Goal: Find specific page/section: Find specific page/section

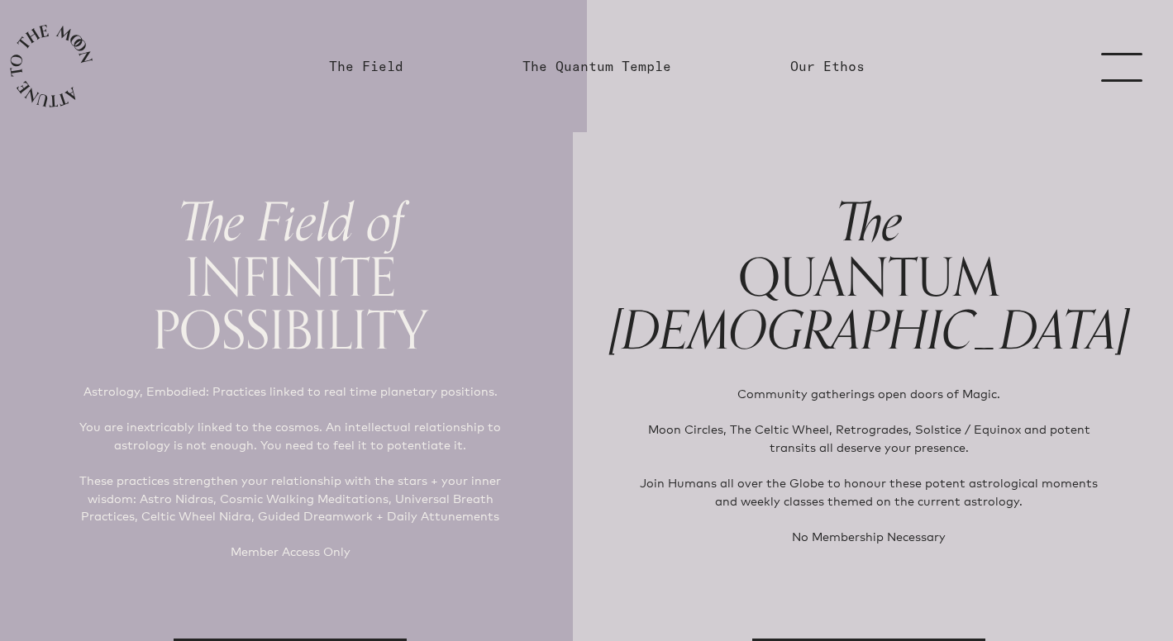
click at [1110, 60] on link "menu" at bounding box center [1131, 66] width 83 height 132
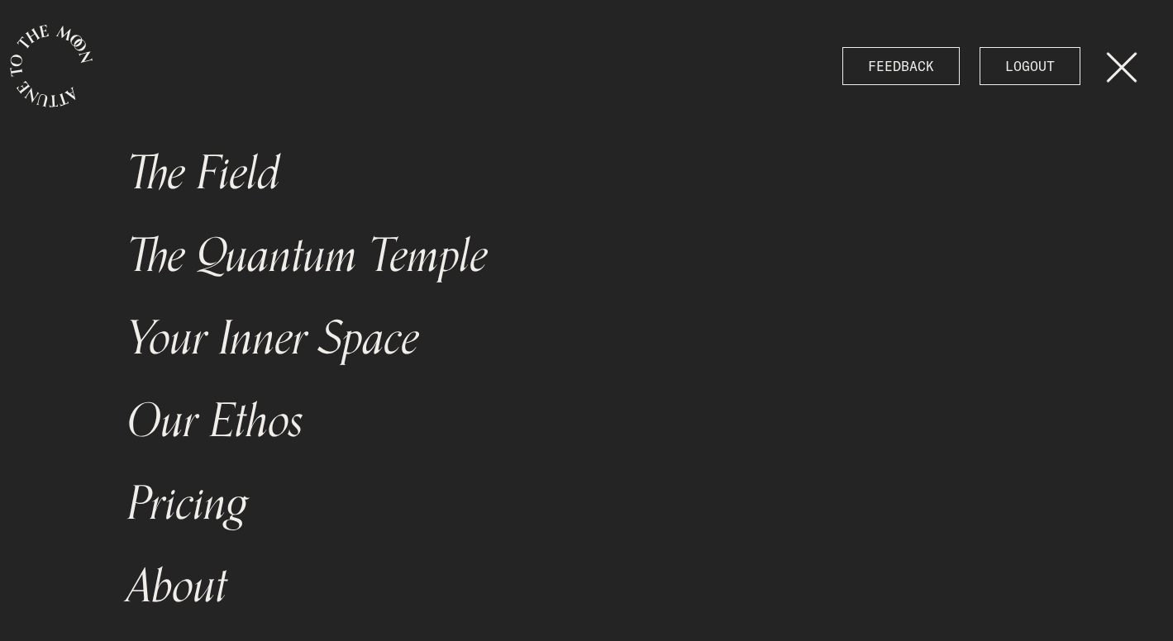
click at [216, 336] on link "Your Inner Space" at bounding box center [410, 339] width 587 height 83
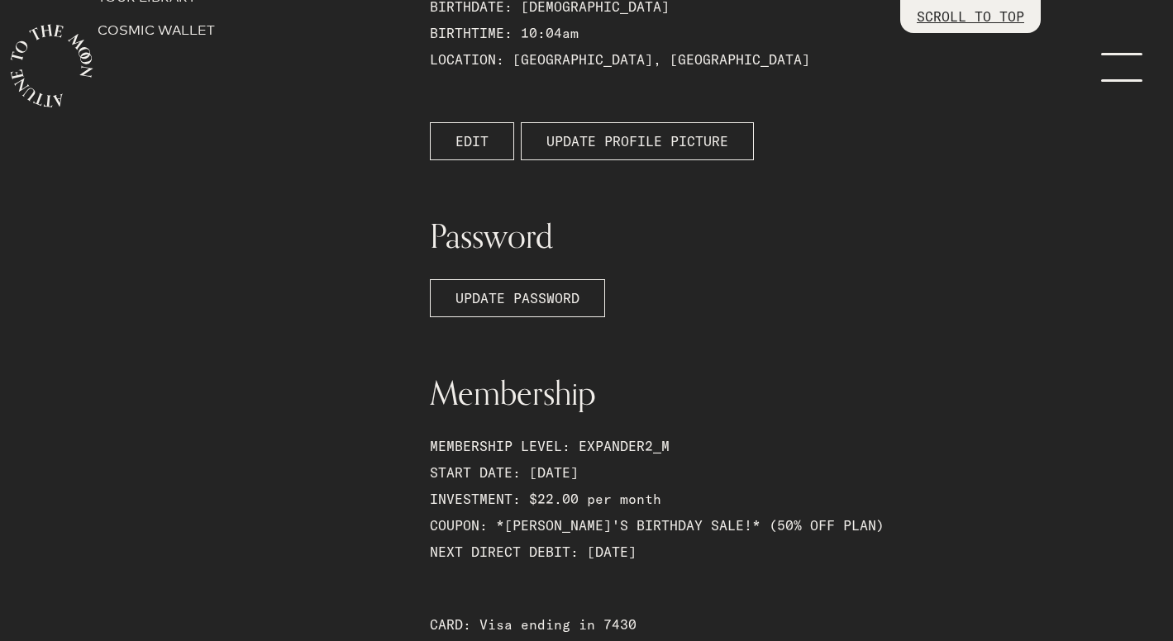
scroll to position [74, 0]
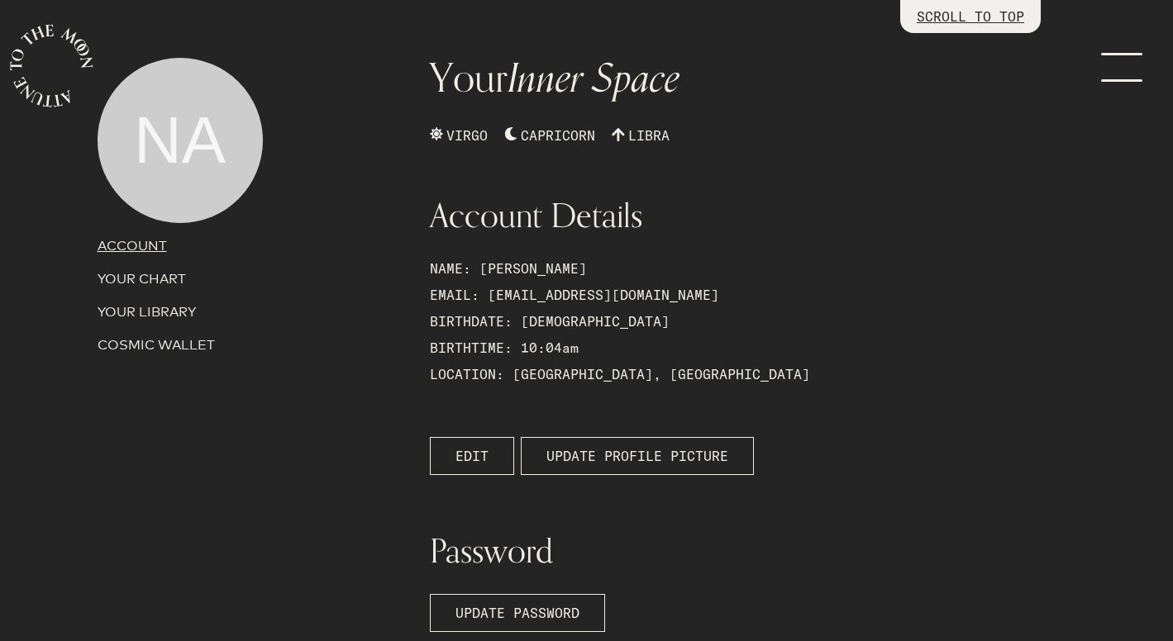
click at [122, 275] on p "YOUR CHART" at bounding box center [254, 279] width 313 height 20
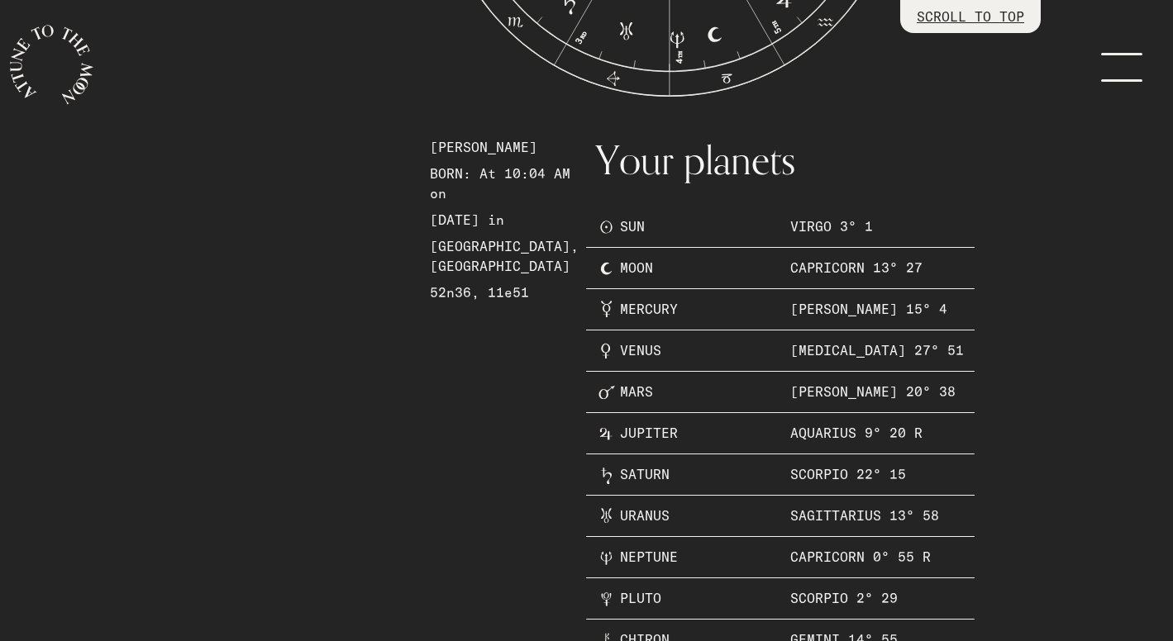
scroll to position [579, 0]
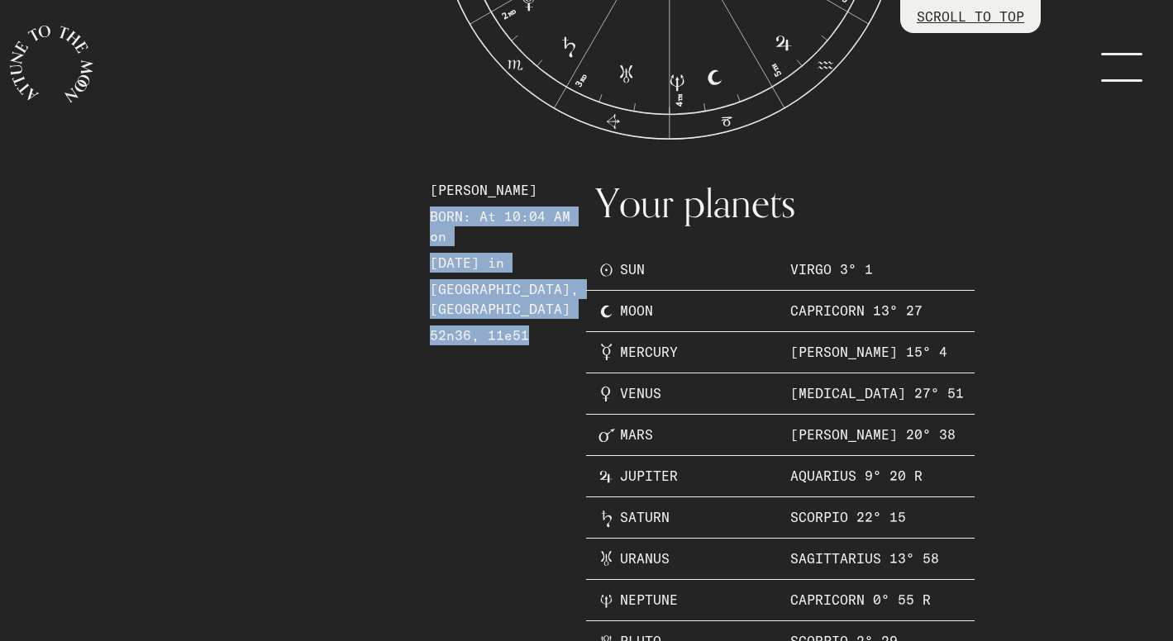
drag, startPoint x: 432, startPoint y: 214, endPoint x: 565, endPoint y: 341, distance: 183.5
click at [565, 341] on div "[PERSON_NAME] BORN: At 10:04 AM on [DATE] in [GEOGRAPHIC_DATA], [GEOGRAPHIC_DAT…" at bounding box center [503, 496] width 166 height 665
copy div "BORN: At 10:04 AM on [DATE] in [GEOGRAPHIC_DATA], [GEOGRAPHIC_DATA] 52n36, 11e51"
click at [483, 516] on div "[PERSON_NAME] BORN: At 10:04 AM on [DATE] in [GEOGRAPHIC_DATA], [GEOGRAPHIC_DAT…" at bounding box center [503, 496] width 166 height 665
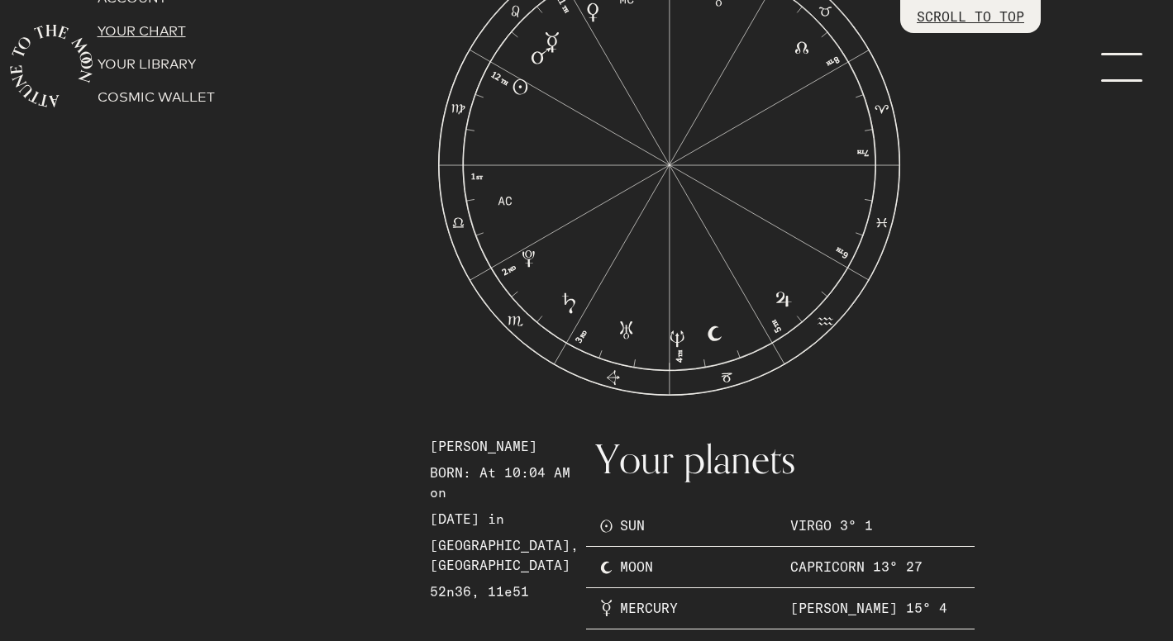
scroll to position [222, 0]
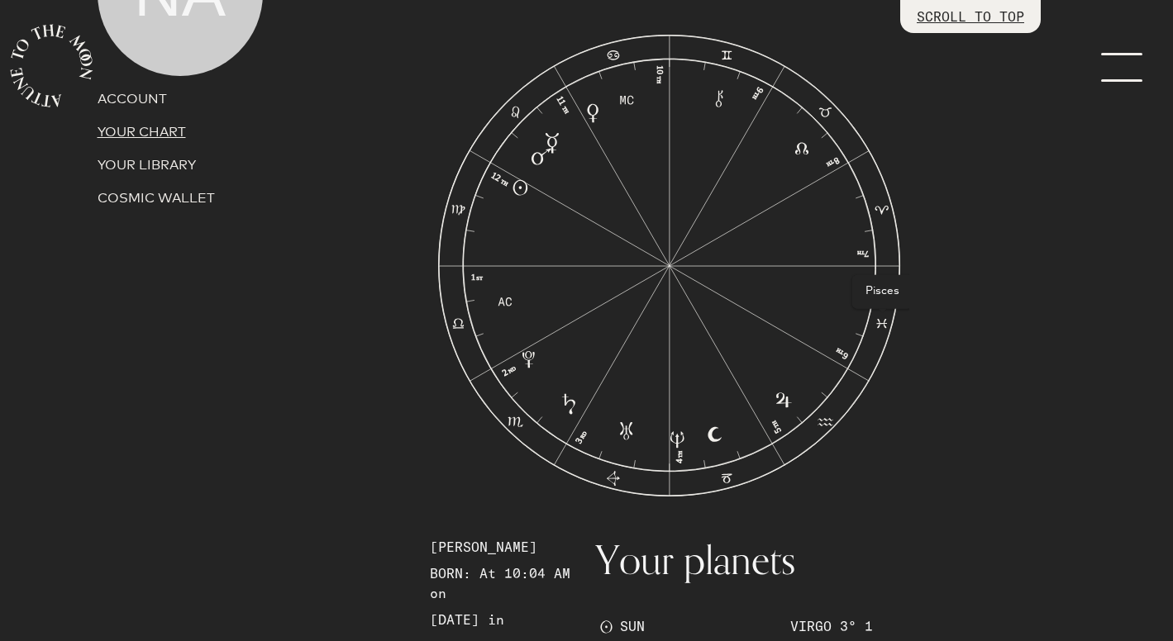
click at [884, 322] on icon at bounding box center [885, 324] width 3 height 10
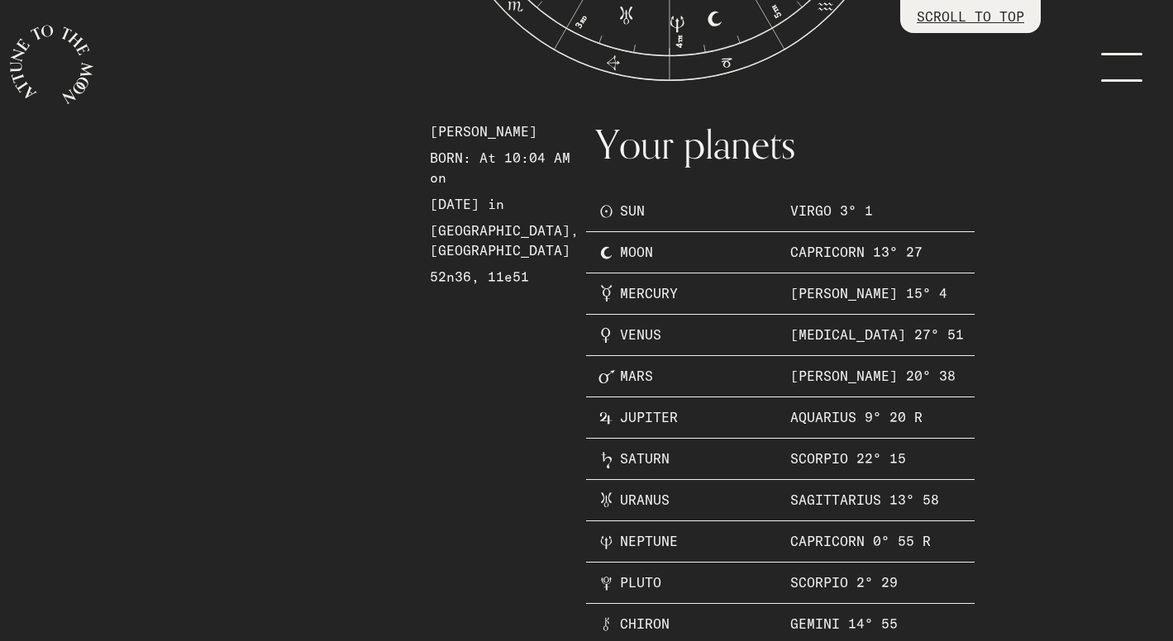
scroll to position [0, 0]
